Goal: Task Accomplishment & Management: Manage account settings

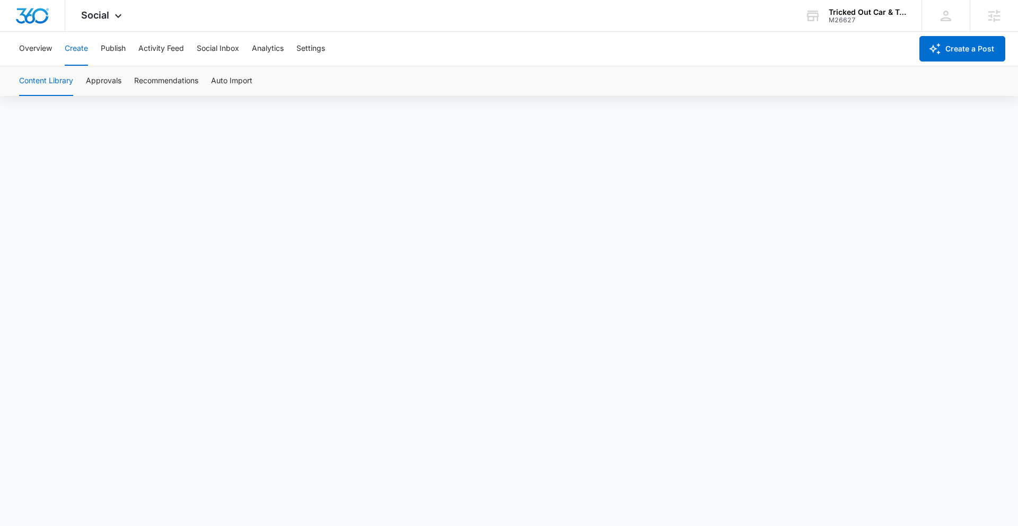
scroll to position [7, 0]
click at [109, 82] on button "Approvals" at bounding box center [104, 81] width 36 height 30
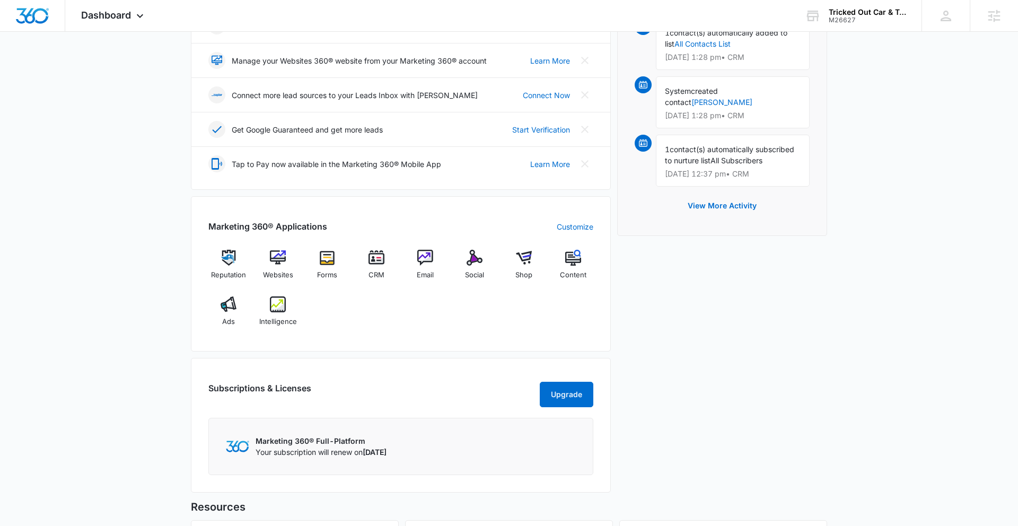
scroll to position [296, 0]
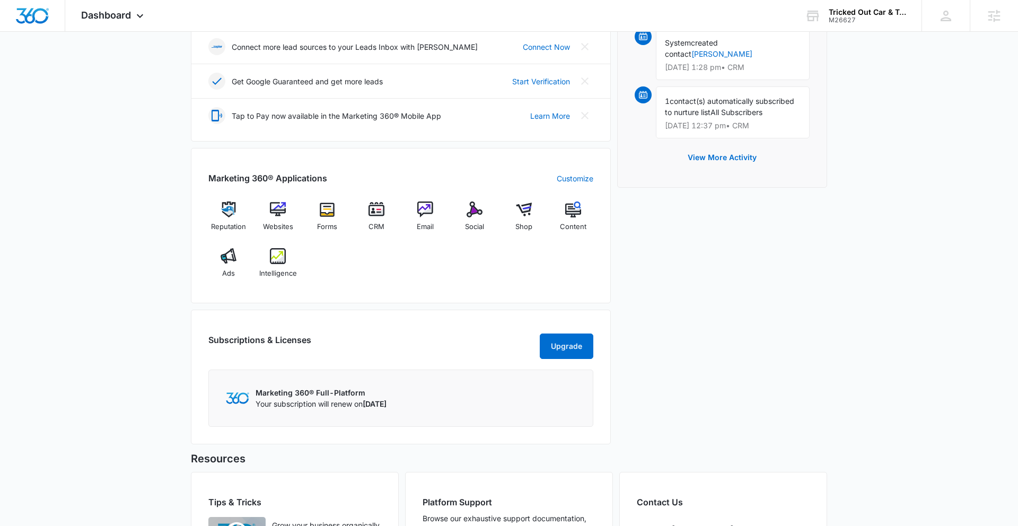
click at [426, 269] on div "Reputation Websites Forms CRM Email Social Shop Content Ads Intelligence" at bounding box center [400, 244] width 385 height 84
click at [276, 210] on img at bounding box center [278, 210] width 16 height 16
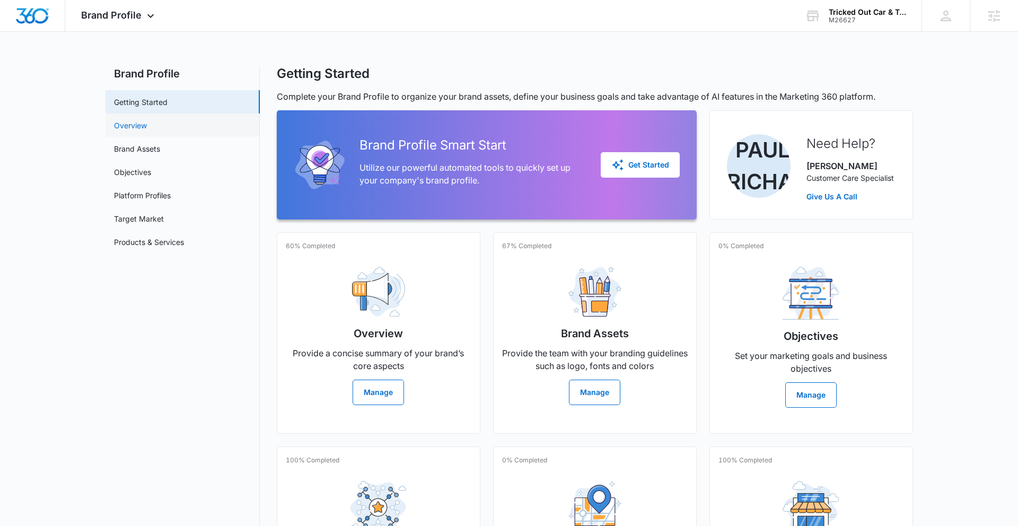
click at [143, 123] on link "Overview" at bounding box center [130, 125] width 33 height 11
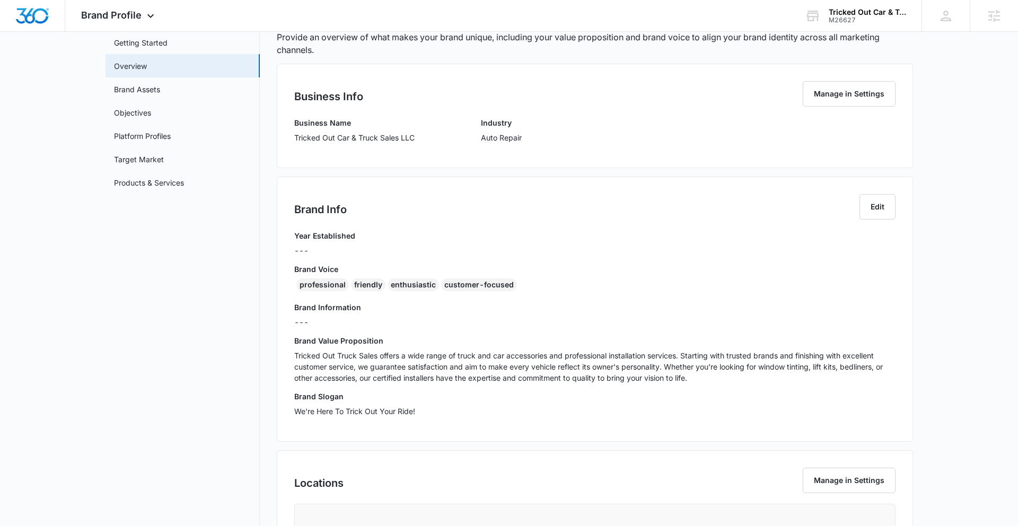
scroll to position [193, 0]
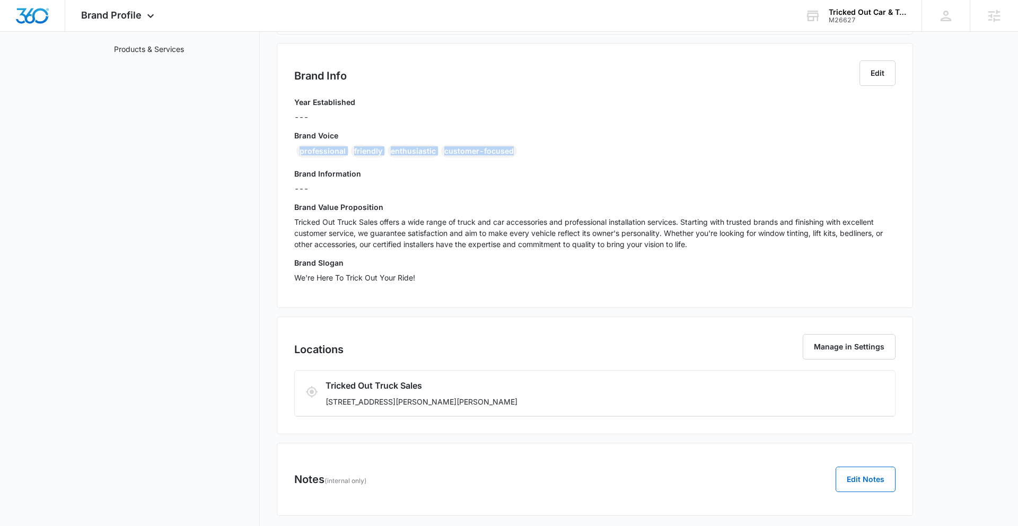
drag, startPoint x: 299, startPoint y: 151, endPoint x: 526, endPoint y: 153, distance: 227.0
click at [532, 153] on div "professional friendly enthusiastic customer-focused" at bounding box center [595, 153] width 602 height 17
copy div "professional friendly enthusiastic customer-focused"
